Goal: Communication & Community: Answer question/provide support

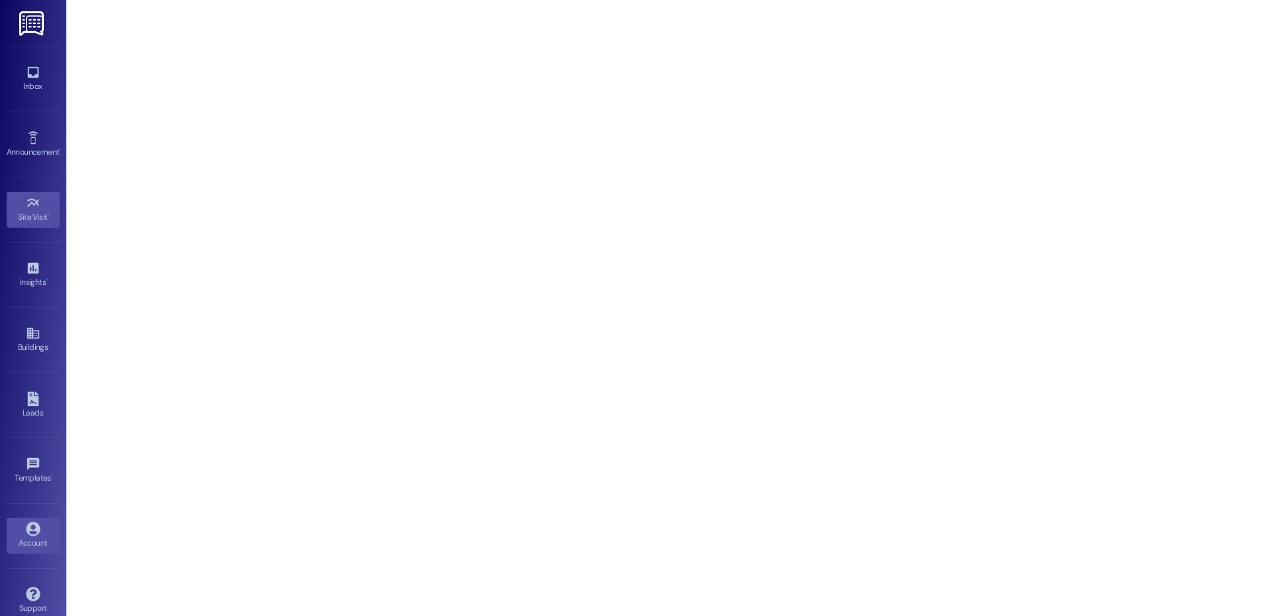
click at [40, 519] on link "Account" at bounding box center [33, 536] width 53 height 36
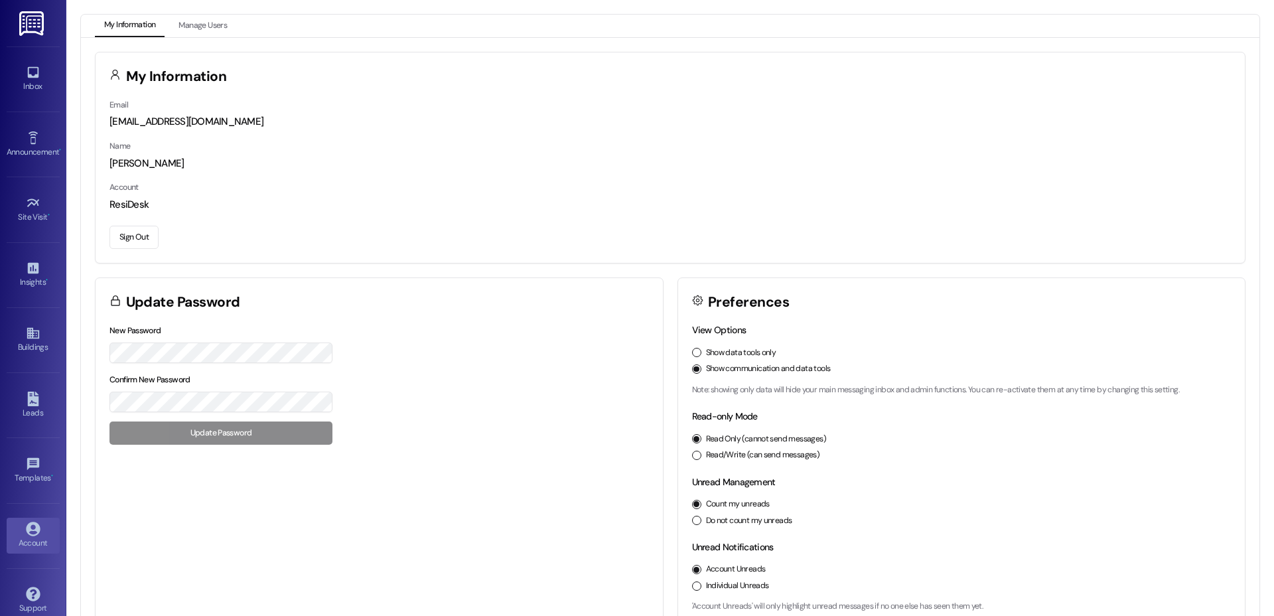
click at [121, 234] on button "Sign Out" at bounding box center [134, 237] width 49 height 23
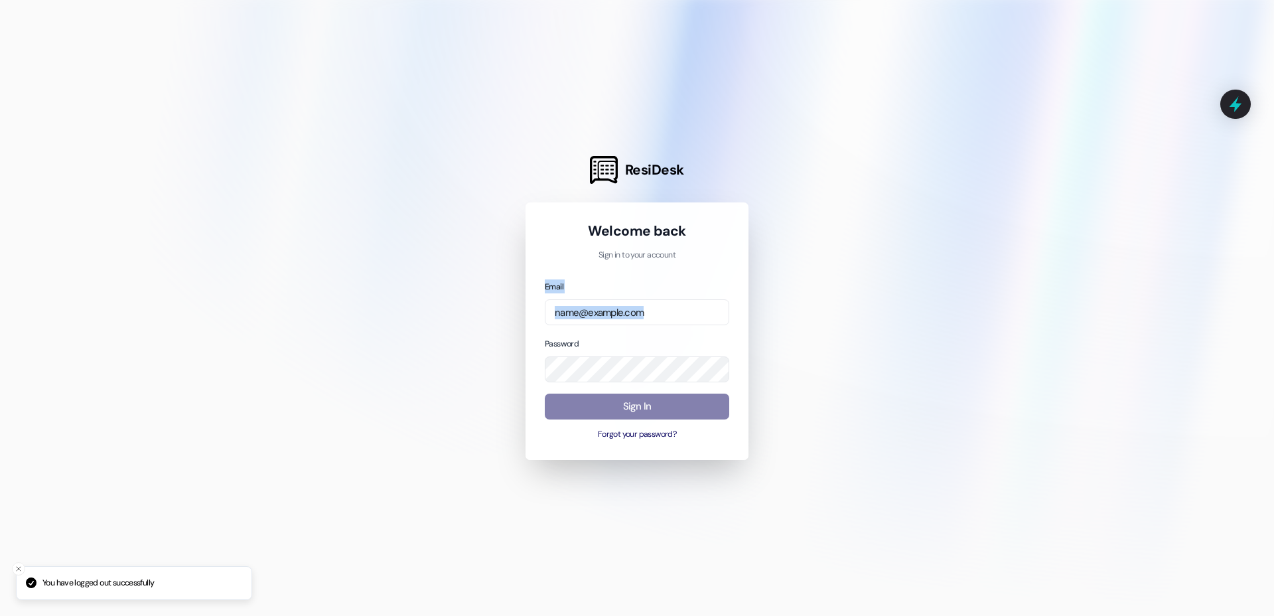
click at [621, 318] on div "Email Password Sign In Forgot your password?" at bounding box center [637, 359] width 185 height 161
click at [690, 309] on input "email" at bounding box center [637, 312] width 185 height 26
click at [0, 615] on com-1password-button at bounding box center [0, 616] width 0 height 0
type input "[EMAIL_ADDRESS][DOMAIN_NAME]"
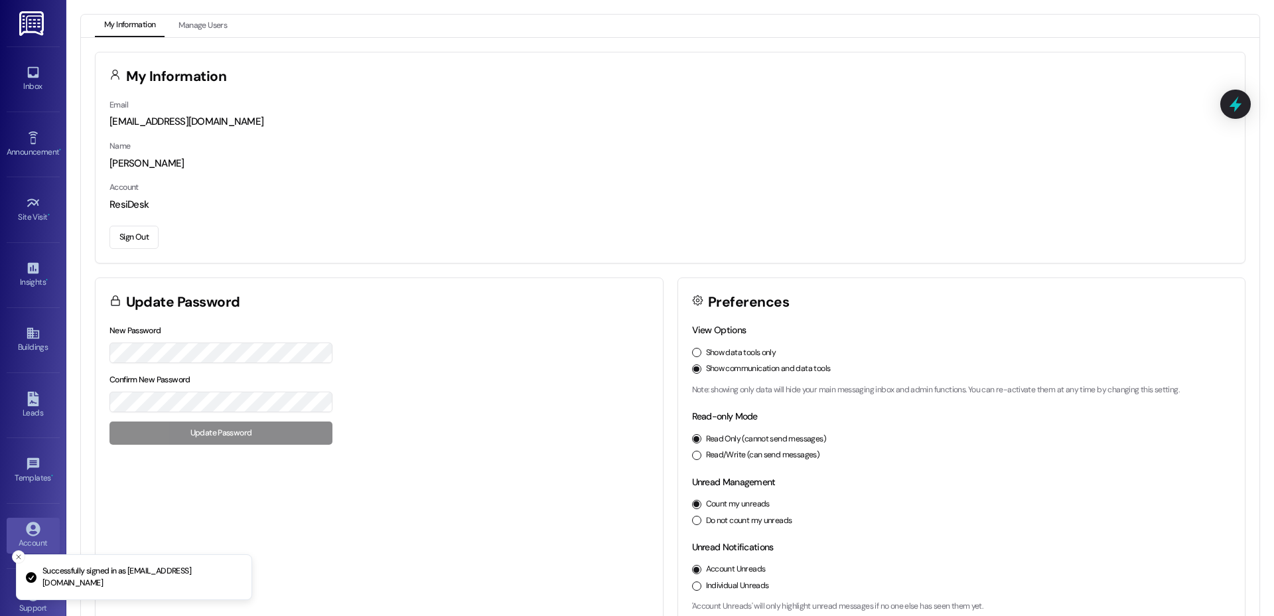
click at [223, 12] on div "My Information Manage Users My Information Email [EMAIL_ADDRESS][DOMAIN_NAME] N…" at bounding box center [670, 308] width 1208 height 616
click at [212, 19] on button "Manage Users" at bounding box center [202, 26] width 67 height 23
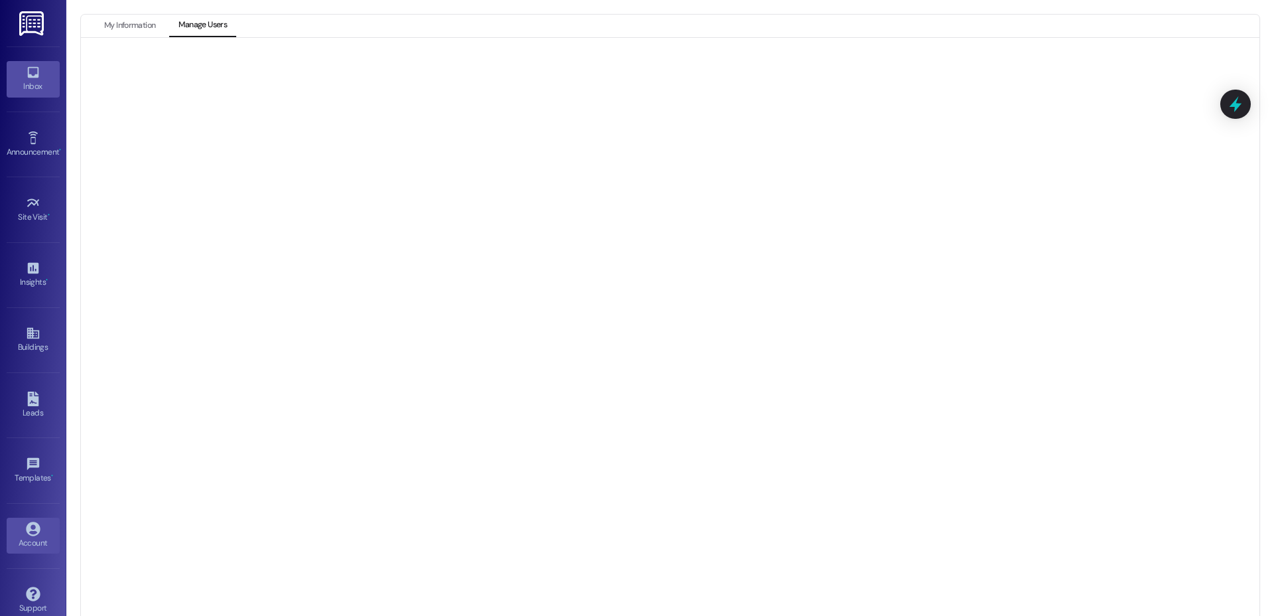
click at [22, 72] on link "Inbox" at bounding box center [33, 79] width 53 height 36
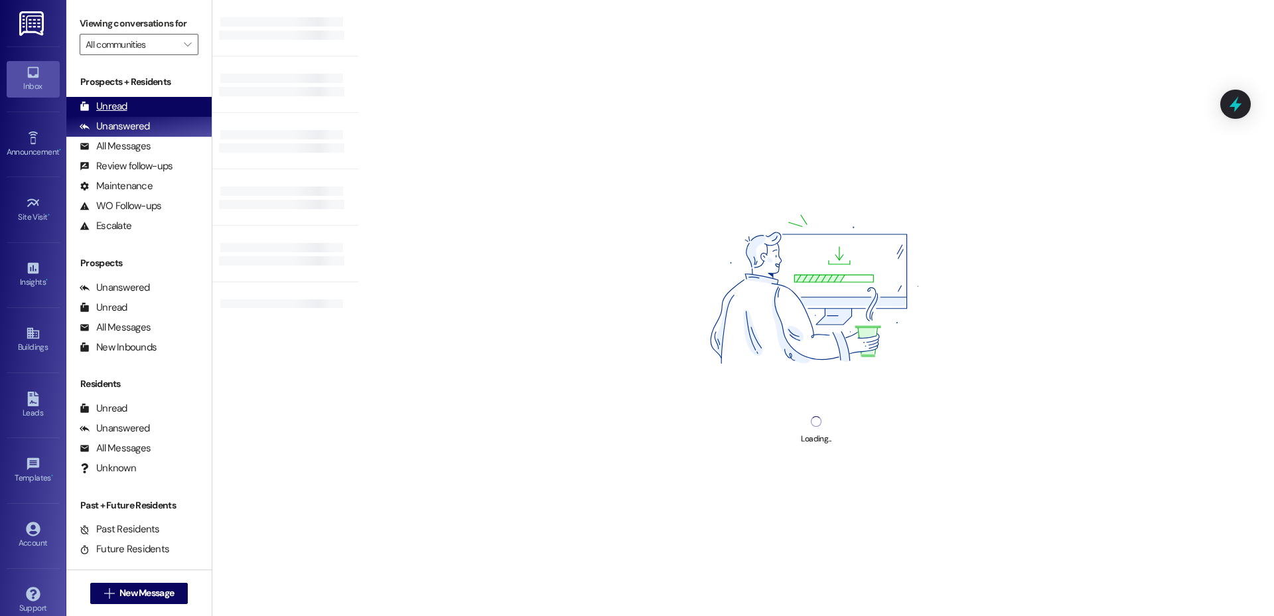
click at [112, 101] on div "Unread" at bounding box center [104, 107] width 48 height 14
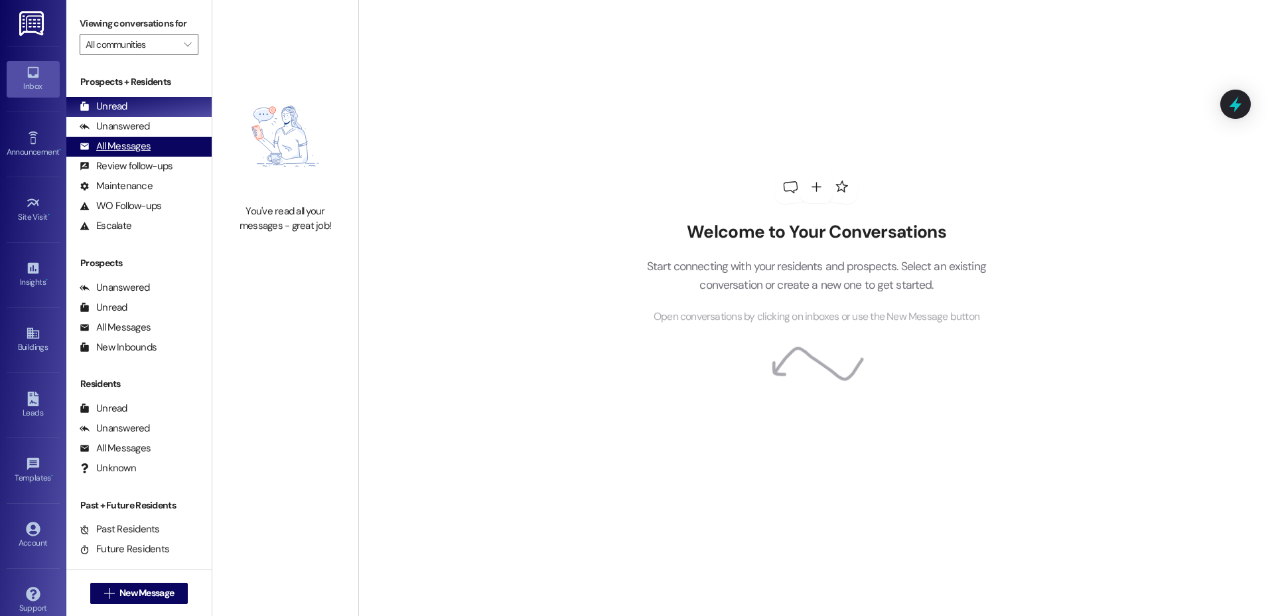
click at [136, 148] on div "All Messages" at bounding box center [115, 146] width 71 height 14
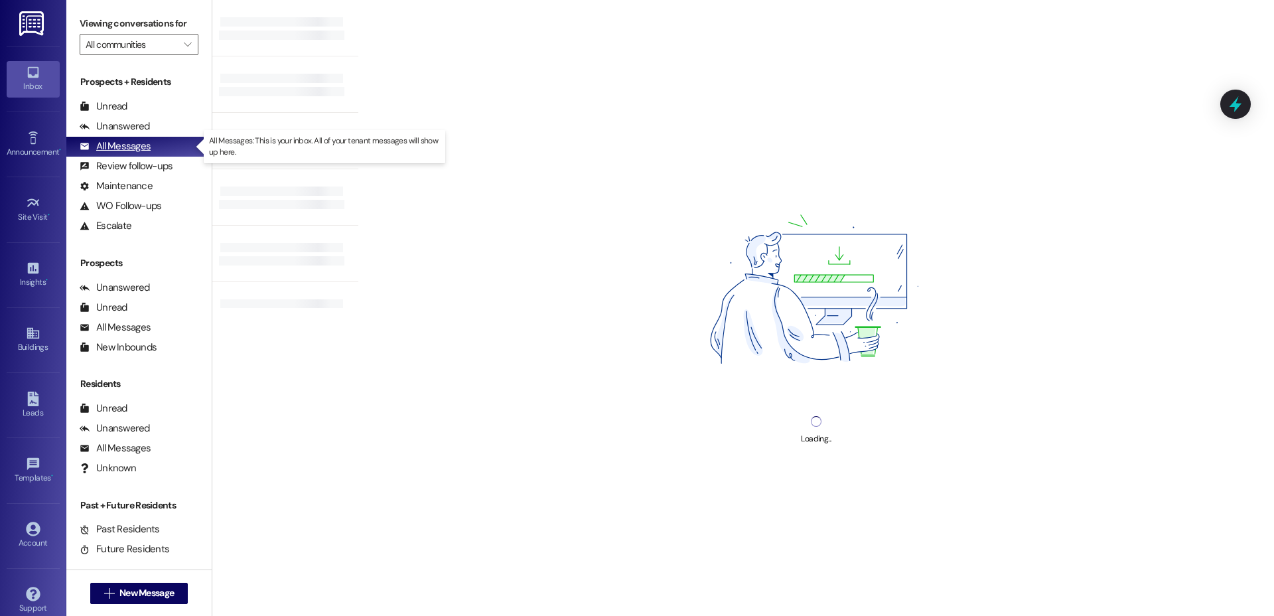
click at [136, 148] on div "All Messages" at bounding box center [115, 146] width 71 height 14
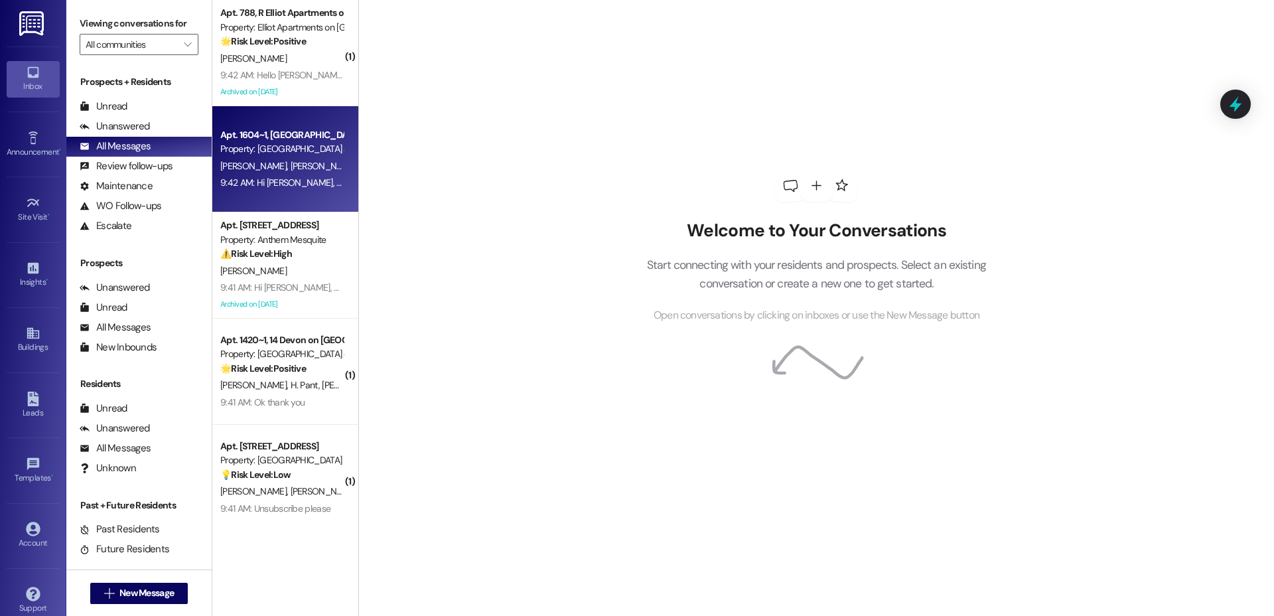
click at [255, 153] on div "Property: [GEOGRAPHIC_DATA] at [GEOGRAPHIC_DATA]" at bounding box center [281, 149] width 123 height 14
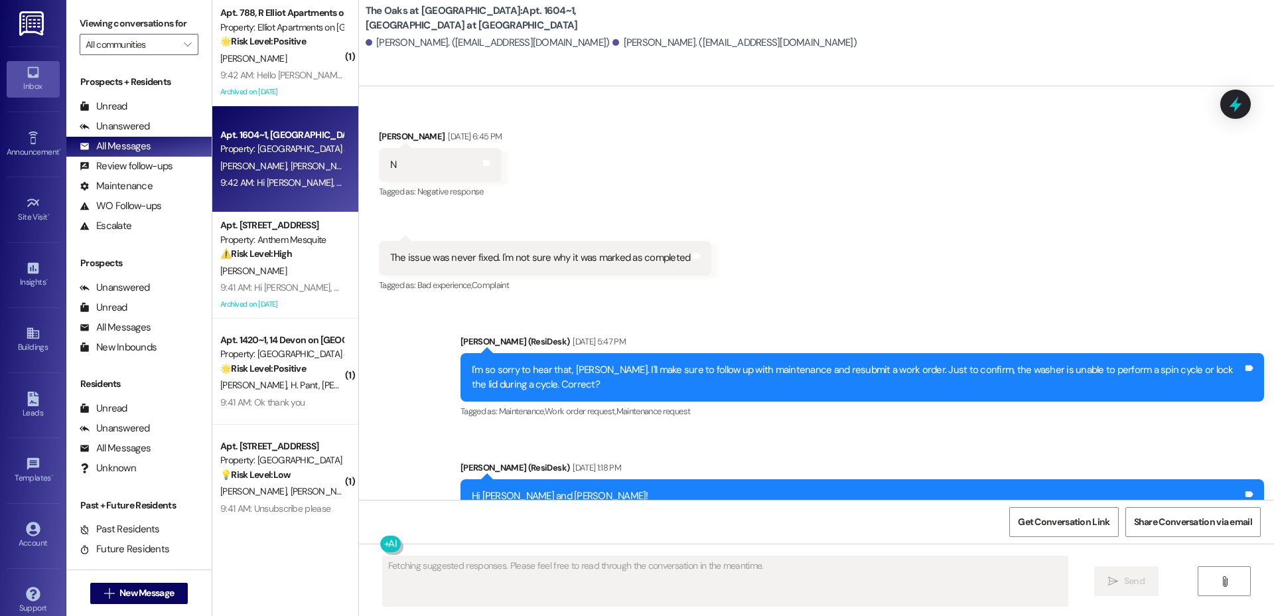
scroll to position [8793, 0]
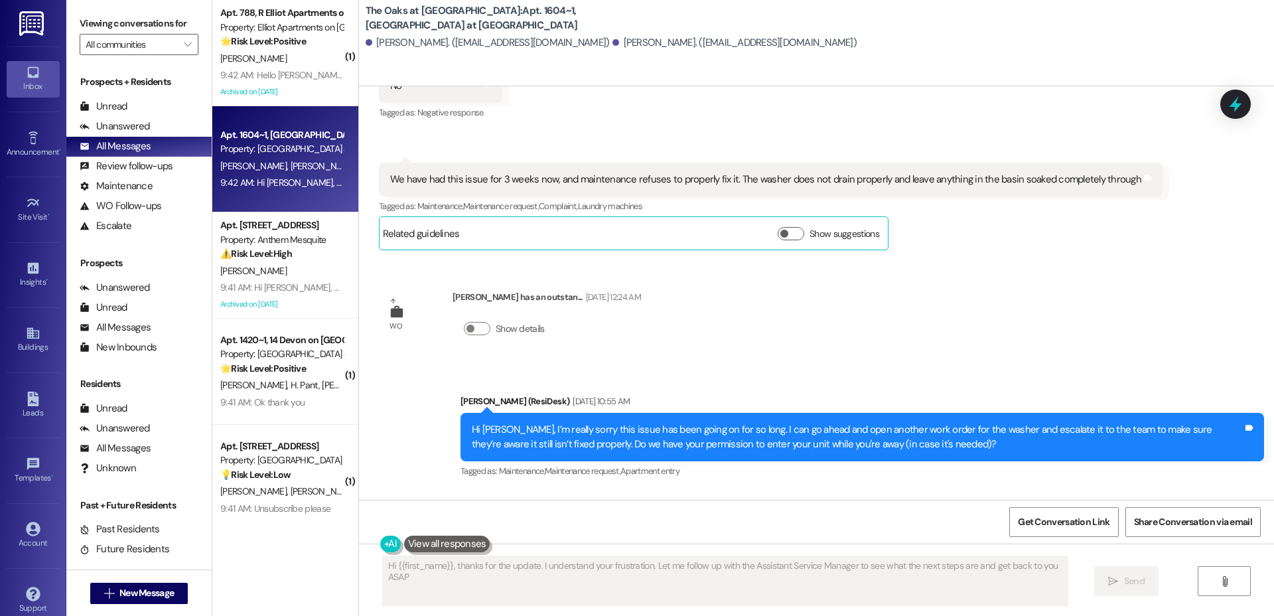
type textarea "Hi {{first_name}}, thanks for the update. I understand your frustration. Let me…"
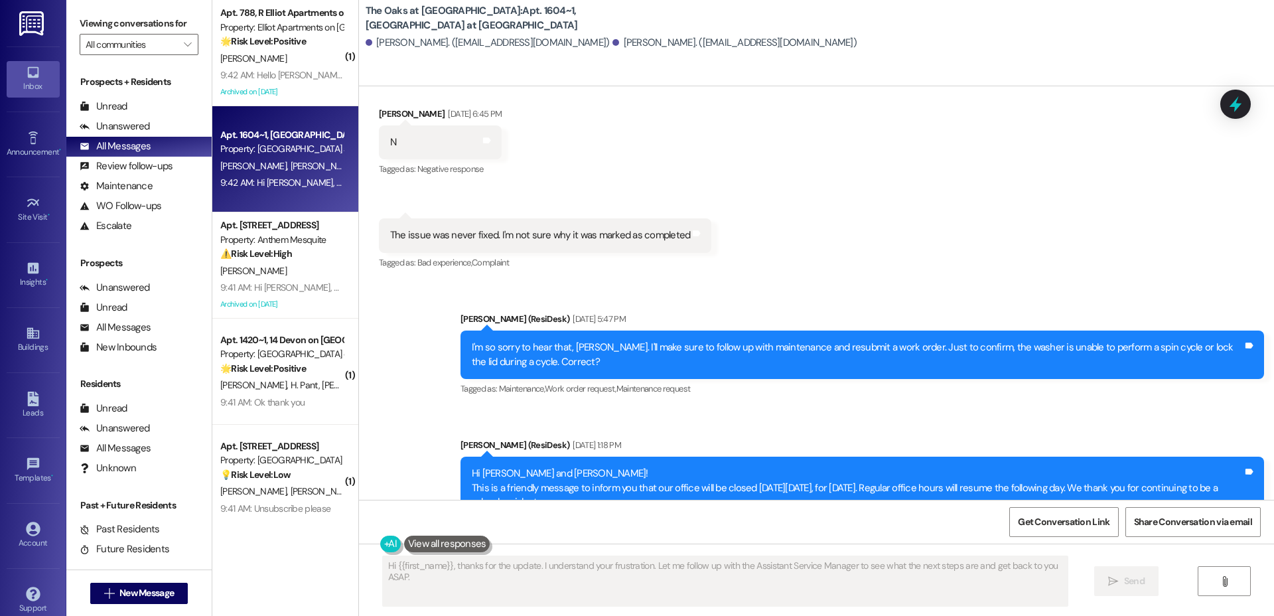
scroll to position [5640, 0]
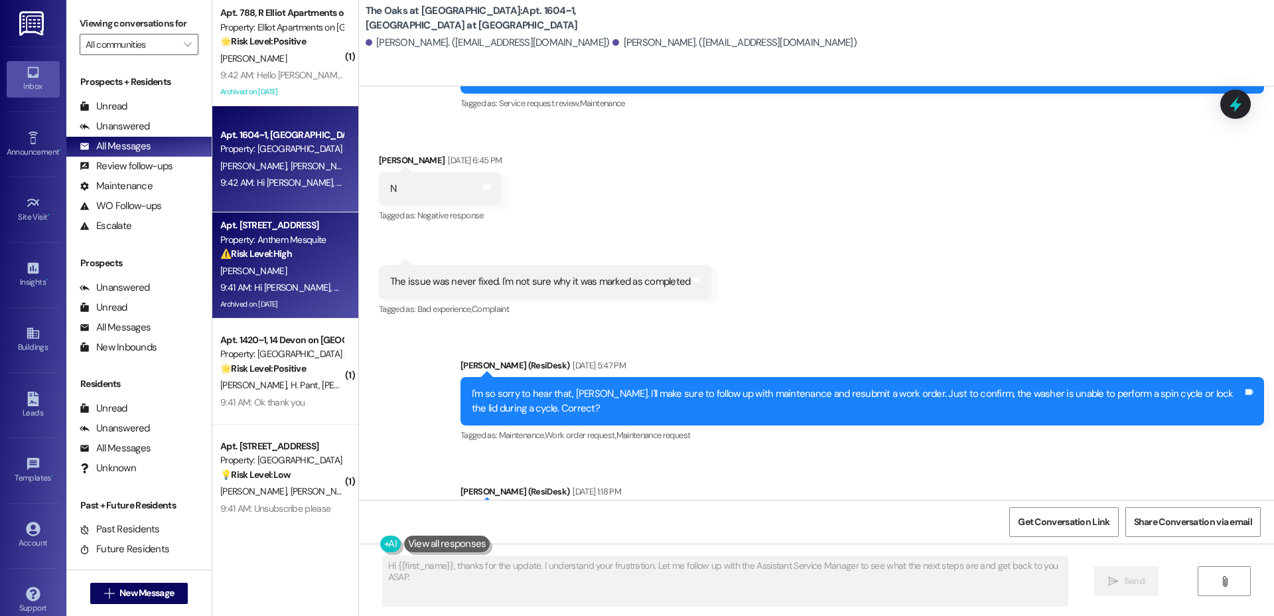
click at [273, 261] on div "⚠️ Risk Level: High The resident is disputing a late fee and requesting a credi…" at bounding box center [281, 254] width 123 height 14
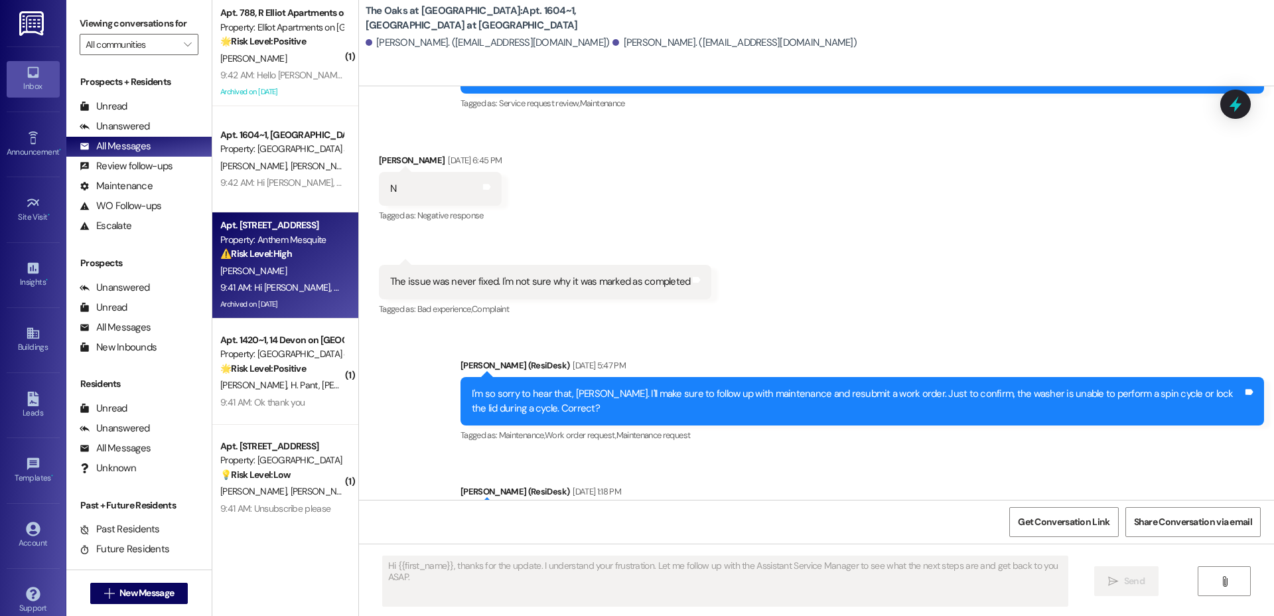
type textarea "Fetching suggested responses. Please feel free to read through the conversation…"
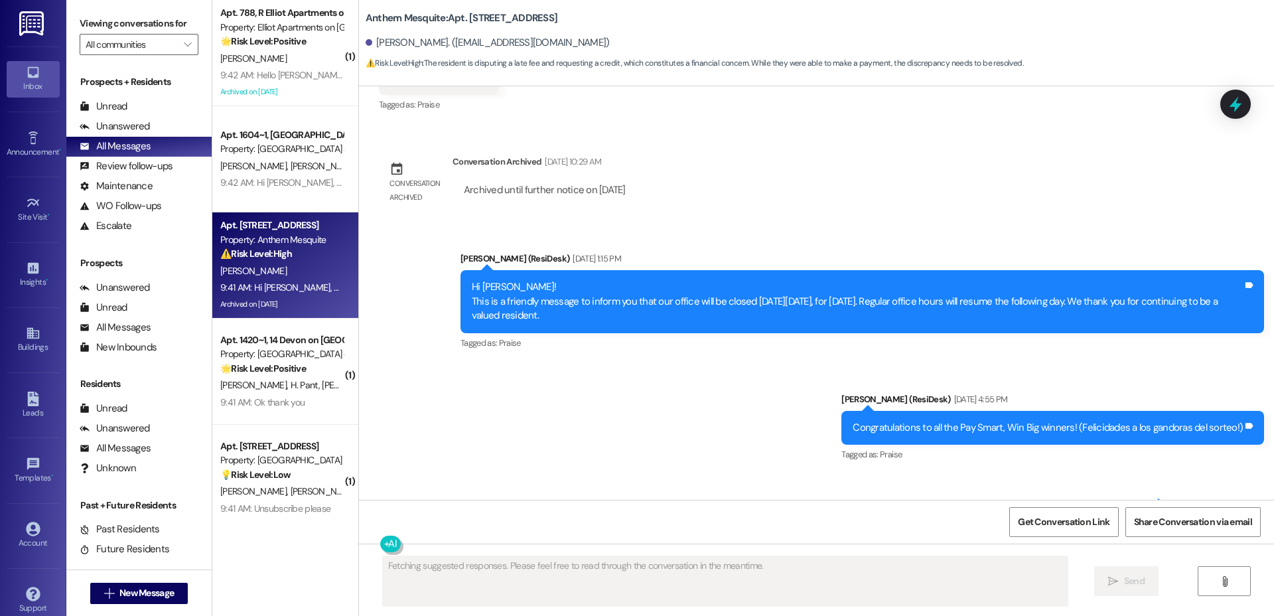
scroll to position [10637, 0]
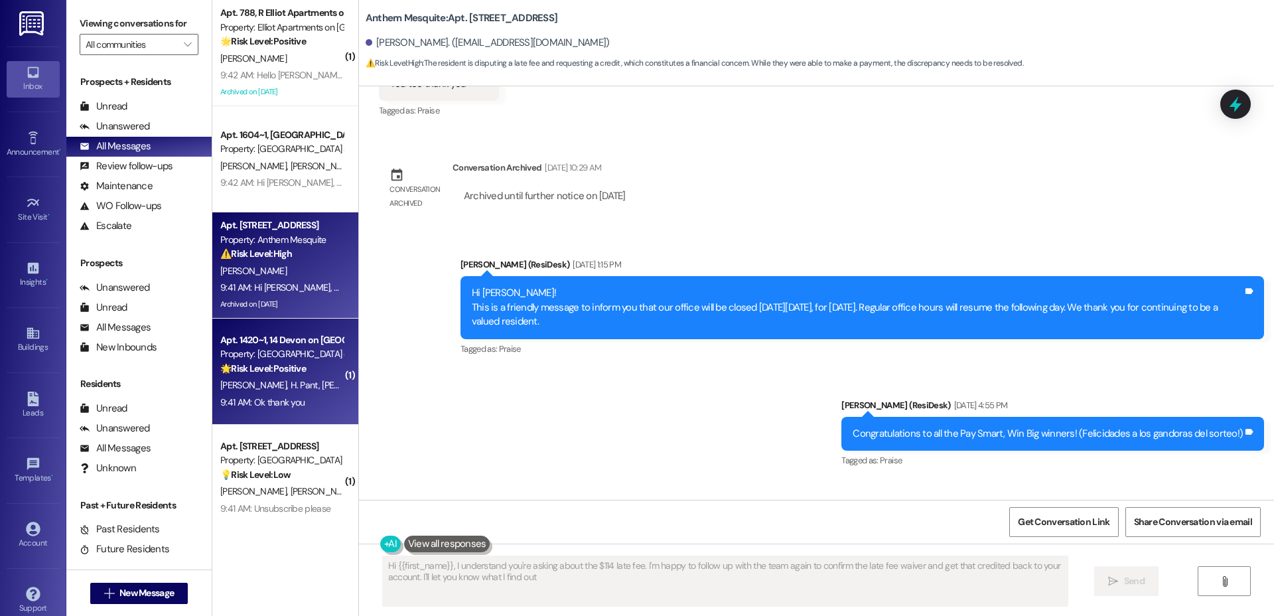
type textarea "Hi {{first_name}}, I understand you're asking about the $114 late fee. I'm happ…"
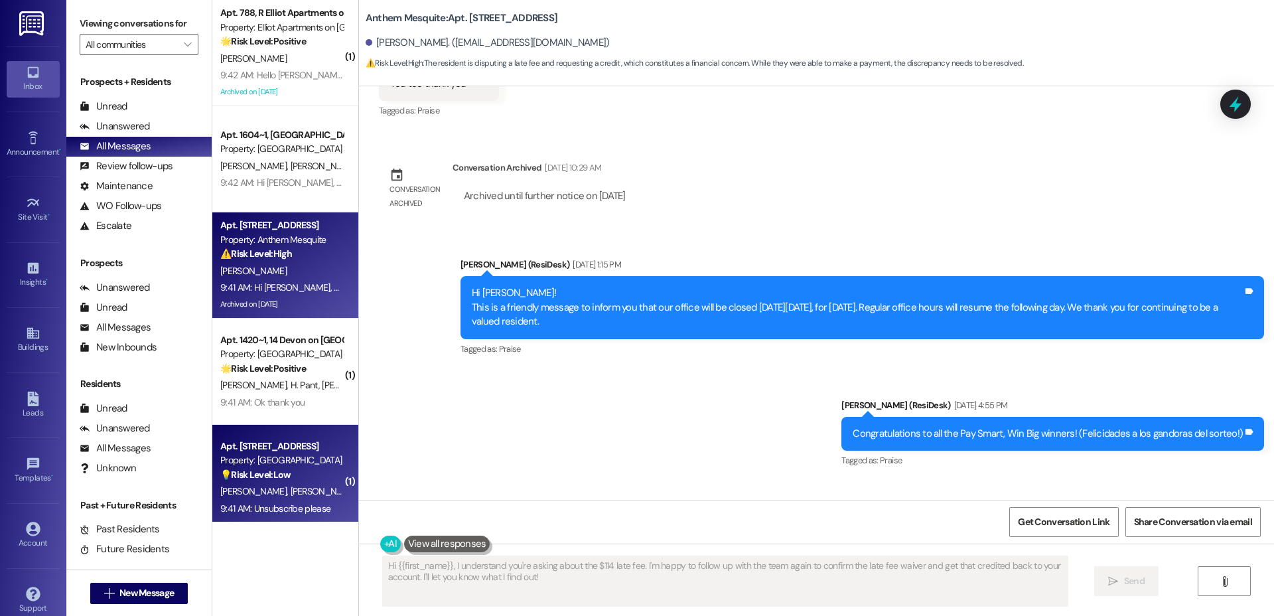
click at [252, 457] on div "Property: [GEOGRAPHIC_DATA]" at bounding box center [281, 460] width 123 height 14
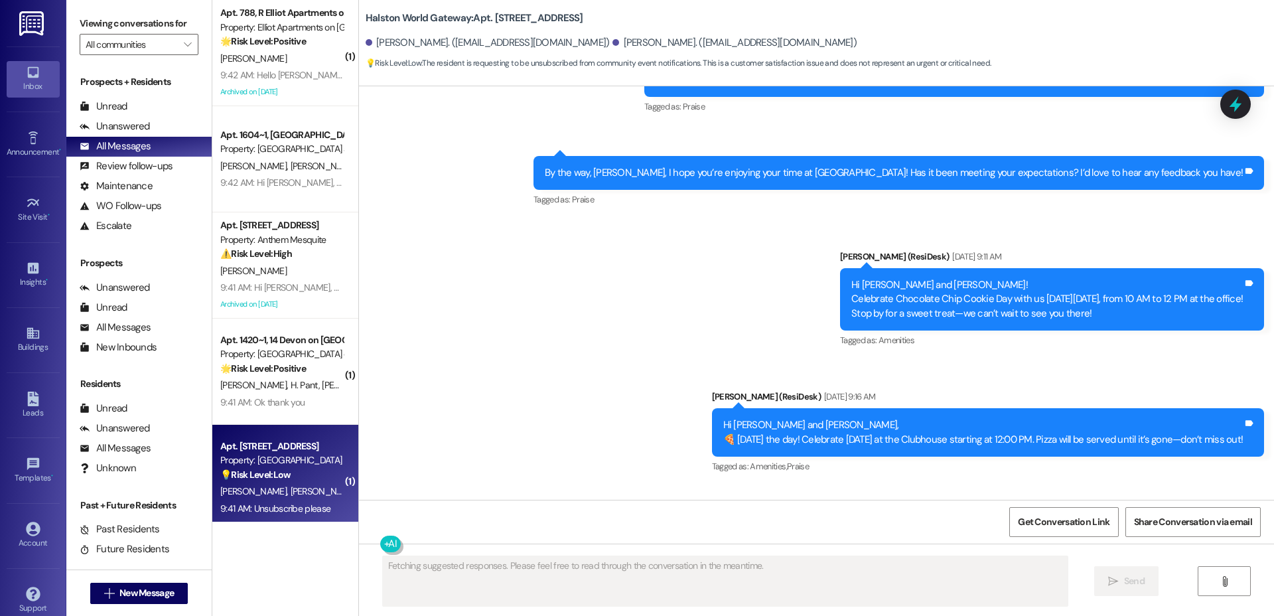
scroll to position [7244, 0]
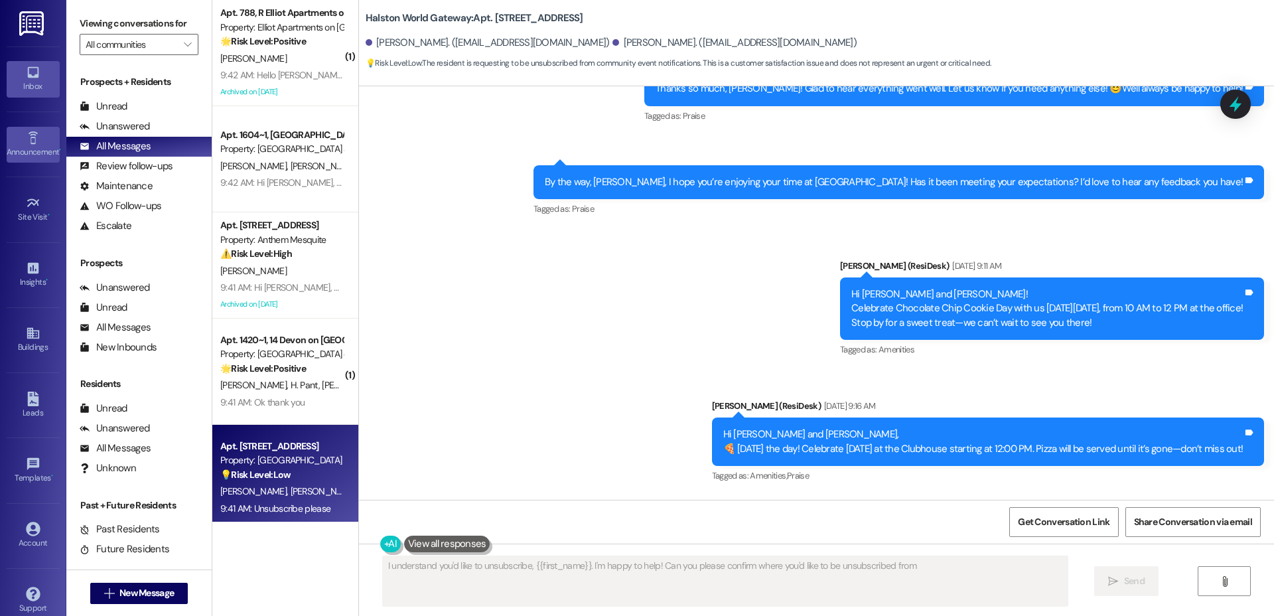
type textarea "I understand you'd like to unsubscribe, {{first_name}}. I'm happy to help! Can …"
click at [26, 533] on icon at bounding box center [33, 529] width 15 height 15
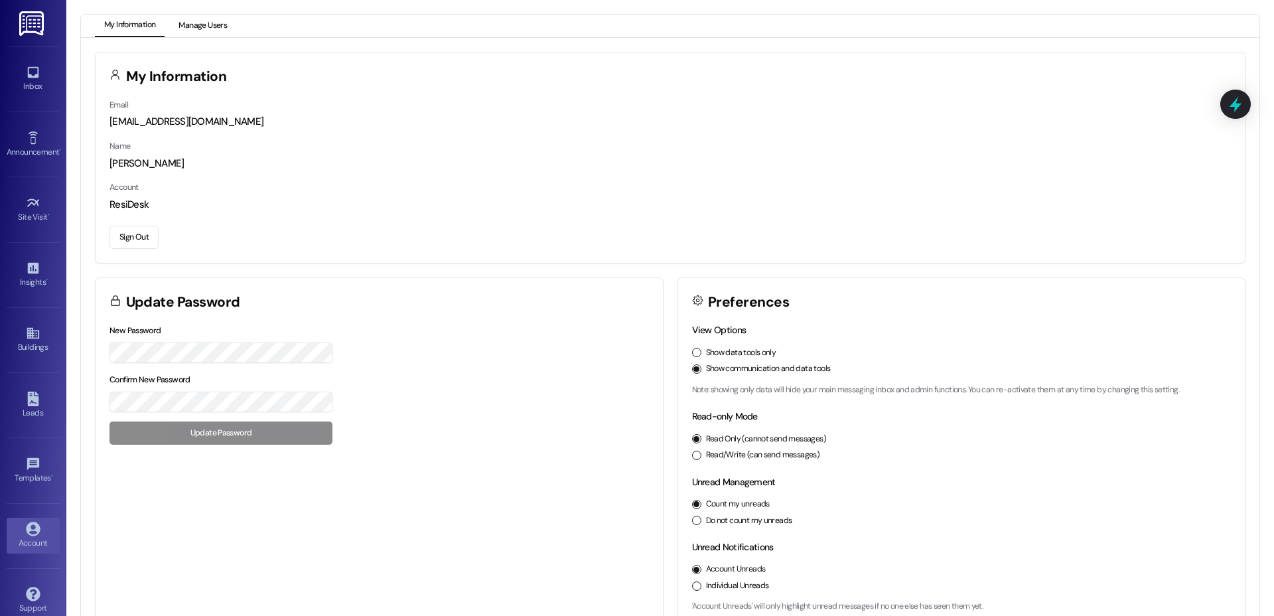
click at [204, 17] on button "Manage Users" at bounding box center [202, 26] width 67 height 23
